Goal: Transaction & Acquisition: Purchase product/service

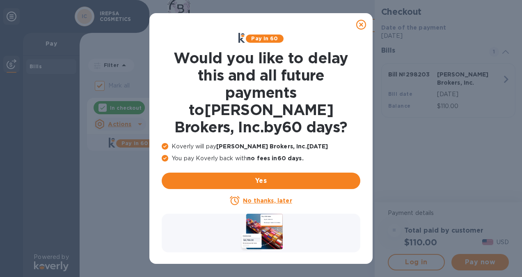
click at [361, 23] on icon at bounding box center [361, 25] width 10 height 10
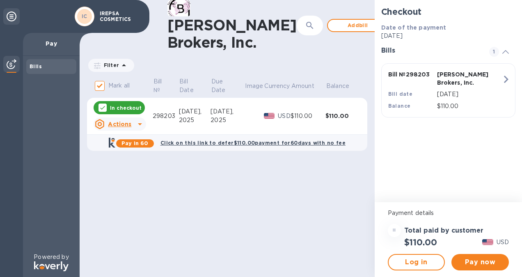
click at [199, 124] on div "2025" at bounding box center [195, 120] width 32 height 9
click at [488, 261] on span "Pay now" at bounding box center [480, 262] width 44 height 10
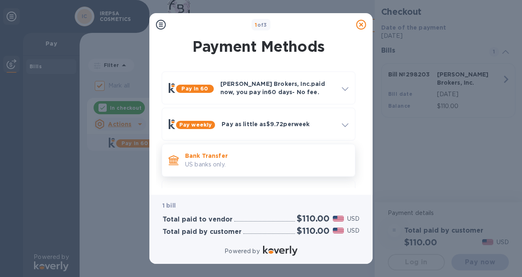
click at [228, 158] on p "Bank Transfer" at bounding box center [266, 155] width 163 height 8
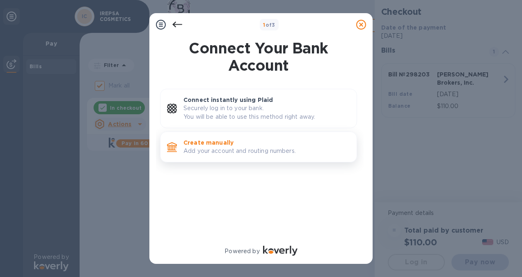
click at [224, 145] on p "Create manually" at bounding box center [266, 142] width 167 height 8
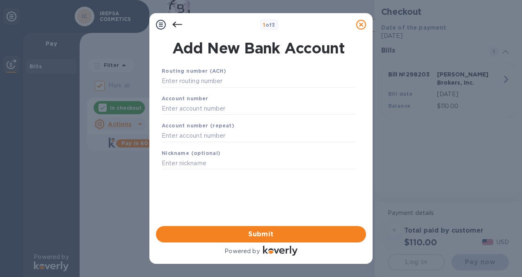
click at [244, 74] on div "Routing number (ACH)" at bounding box center [258, 76] width 200 height 27
click at [246, 84] on input "text" at bounding box center [259, 81] width 194 height 12
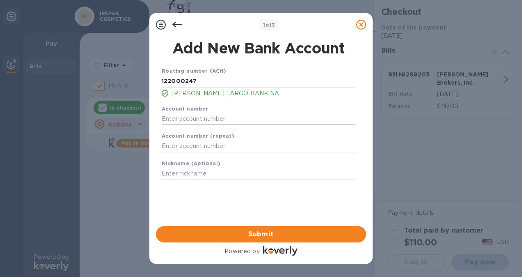
type input "122000247"
click at [224, 116] on input "text" at bounding box center [259, 118] width 194 height 12
type input "575461917"
click at [217, 147] on input "text" at bounding box center [259, 146] width 194 height 12
type input "5757461917"
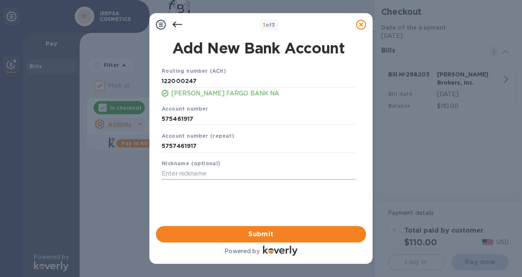
click at [219, 174] on input "text" at bounding box center [259, 173] width 194 height 12
type input "wfb"
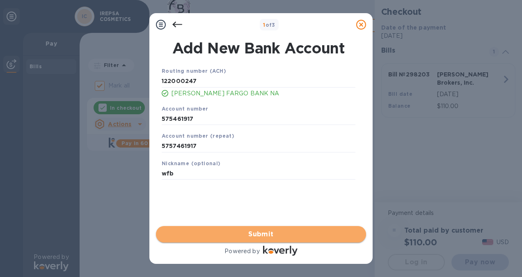
click at [265, 236] on span "Submit" at bounding box center [261, 234] width 197 height 10
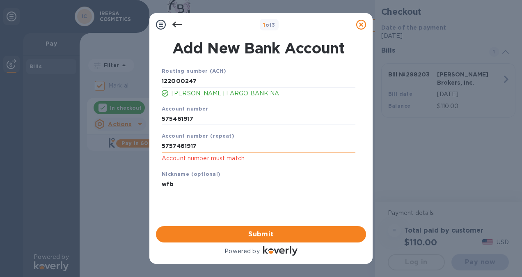
click at [204, 150] on input "5757461917" at bounding box center [259, 146] width 194 height 12
type input "5757461917"
click at [270, 234] on span "Submit" at bounding box center [261, 234] width 197 height 10
click at [172, 119] on input "575461917" at bounding box center [259, 118] width 194 height 12
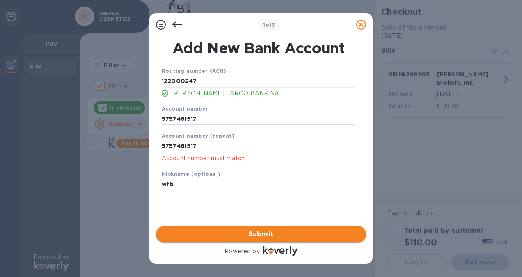
type input "5757461917"
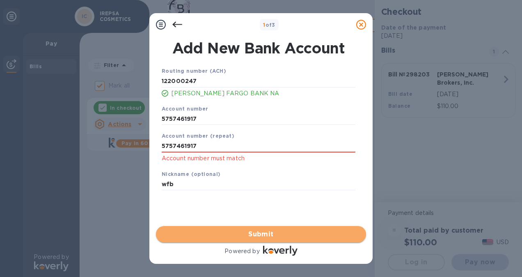
click at [286, 232] on span "Submit" at bounding box center [261, 234] width 197 height 10
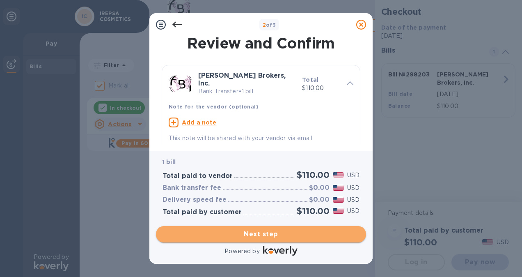
click at [277, 233] on span "Next step" at bounding box center [261, 234] width 197 height 10
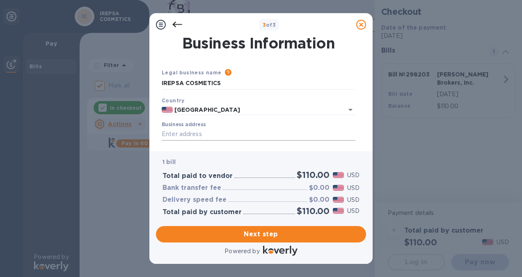
click at [241, 134] on input "Business address" at bounding box center [259, 134] width 194 height 12
type input "6935 Camino Maquiladora"
type input "[GEOGRAPHIC_DATA]"
type input "CA"
type input "92154"
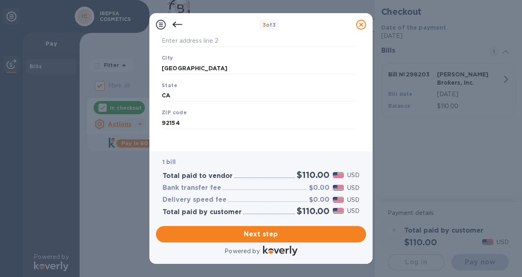
scroll to position [125, 0]
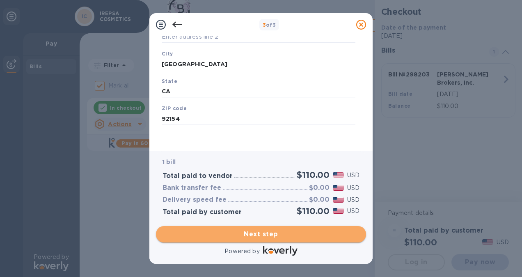
click at [285, 232] on span "Next step" at bounding box center [261, 234] width 197 height 10
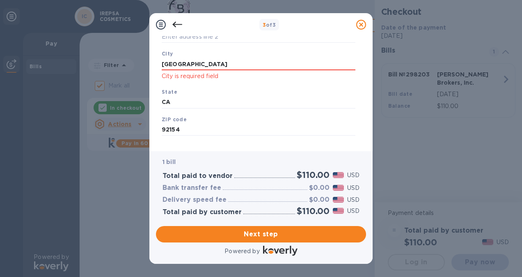
scroll to position [91, 0]
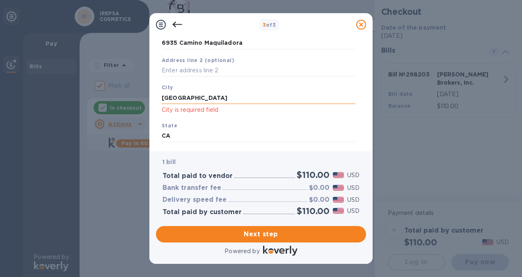
click at [225, 100] on input "[GEOGRAPHIC_DATA]" at bounding box center [259, 98] width 194 height 12
type input "S"
type input "[GEOGRAPHIC_DATA]"
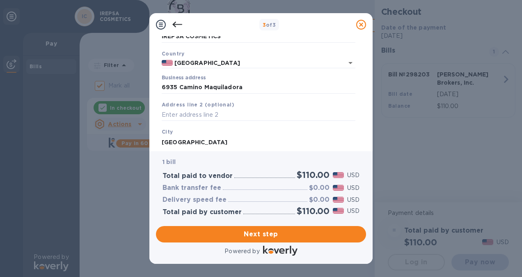
scroll to position [46, 0]
click at [200, 113] on input "text" at bounding box center [259, 116] width 194 height 12
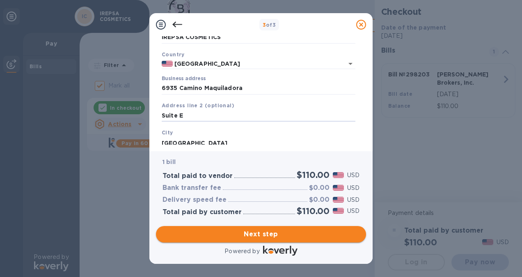
type input "Suite E"
click at [268, 236] on span "Next step" at bounding box center [261, 234] width 197 height 10
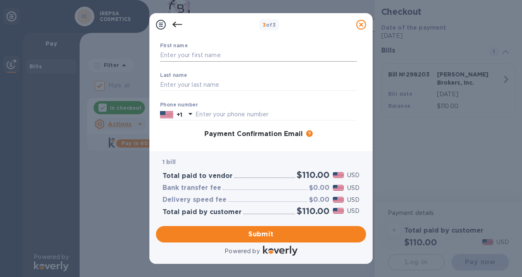
click at [240, 54] on input "text" at bounding box center [258, 55] width 197 height 12
type input "[PERSON_NAME]"
click at [165, 86] on input "text" at bounding box center [258, 85] width 197 height 12
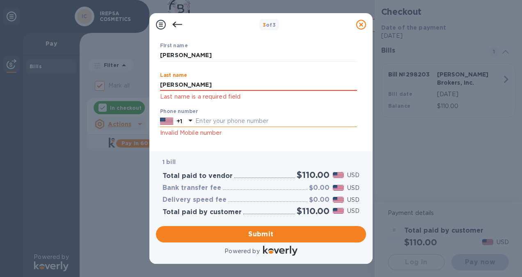
type input "[PERSON_NAME]"
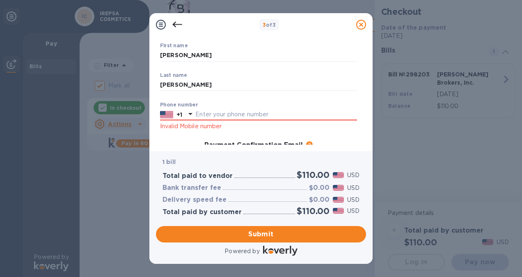
click at [169, 126] on div "Phone number +1 Invalid Mobile number" at bounding box center [258, 117] width 197 height 30
click at [211, 118] on input "text" at bounding box center [276, 114] width 162 height 12
type input "6196710061"
click at [193, 136] on div "First name [PERSON_NAME] ​ Last name [PERSON_NAME] ​ Phone number [PHONE_NUMBER…" at bounding box center [259, 143] width 204 height 208
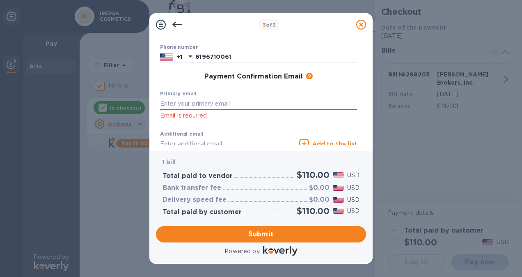
scroll to position [107, 0]
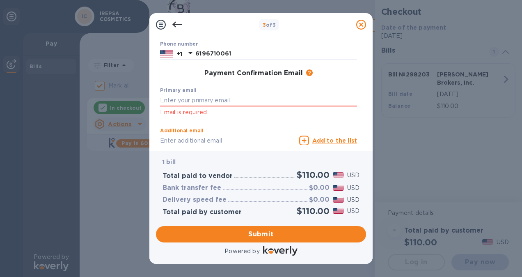
drag, startPoint x: 246, startPoint y: 143, endPoint x: 229, endPoint y: 169, distance: 31.6
click at [229, 169] on div "3 of 3 Payment Contact Information First name [PERSON_NAME] ​ Last name [PERSON…" at bounding box center [260, 138] width 223 height 250
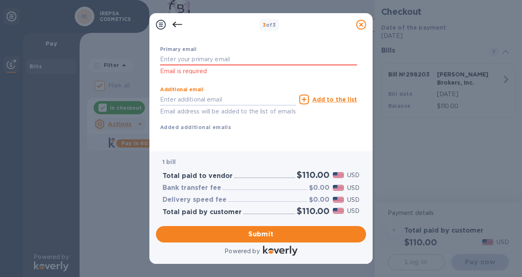
scroll to position [105, 0]
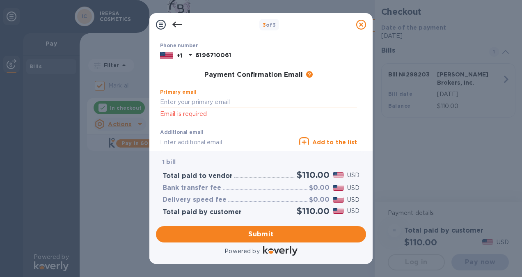
click at [268, 99] on input "text" at bounding box center [258, 102] width 197 height 12
click at [304, 103] on input "[EMAIL_ADDRESS][DOMAIN_NAME]" at bounding box center [258, 102] width 197 height 12
type input "[EMAIL_ADDRESS][DOMAIN_NAME]"
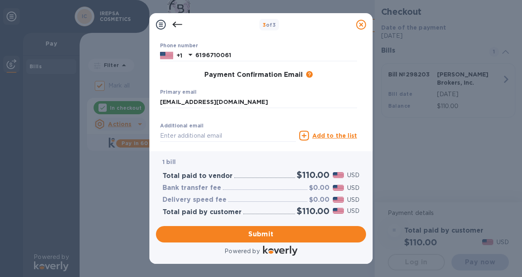
click at [333, 121] on div "First name [PERSON_NAME] ​ Last name [PERSON_NAME] ​ Phone number [PHONE_NUMBER…" at bounding box center [259, 75] width 204 height 190
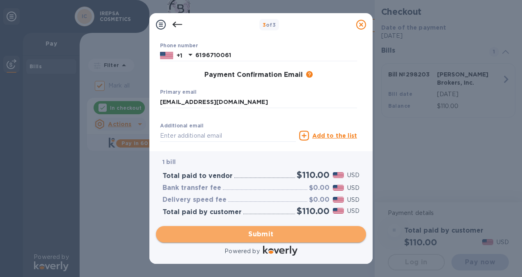
click at [279, 235] on span "Submit" at bounding box center [261, 234] width 197 height 10
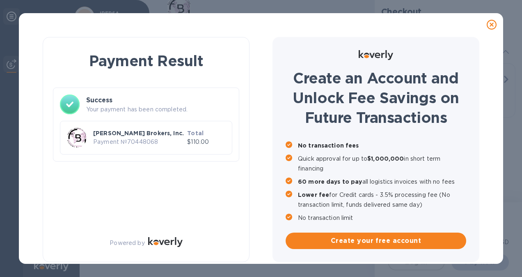
checkbox input "false"
